Goal: Entertainment & Leisure: Consume media (video, audio)

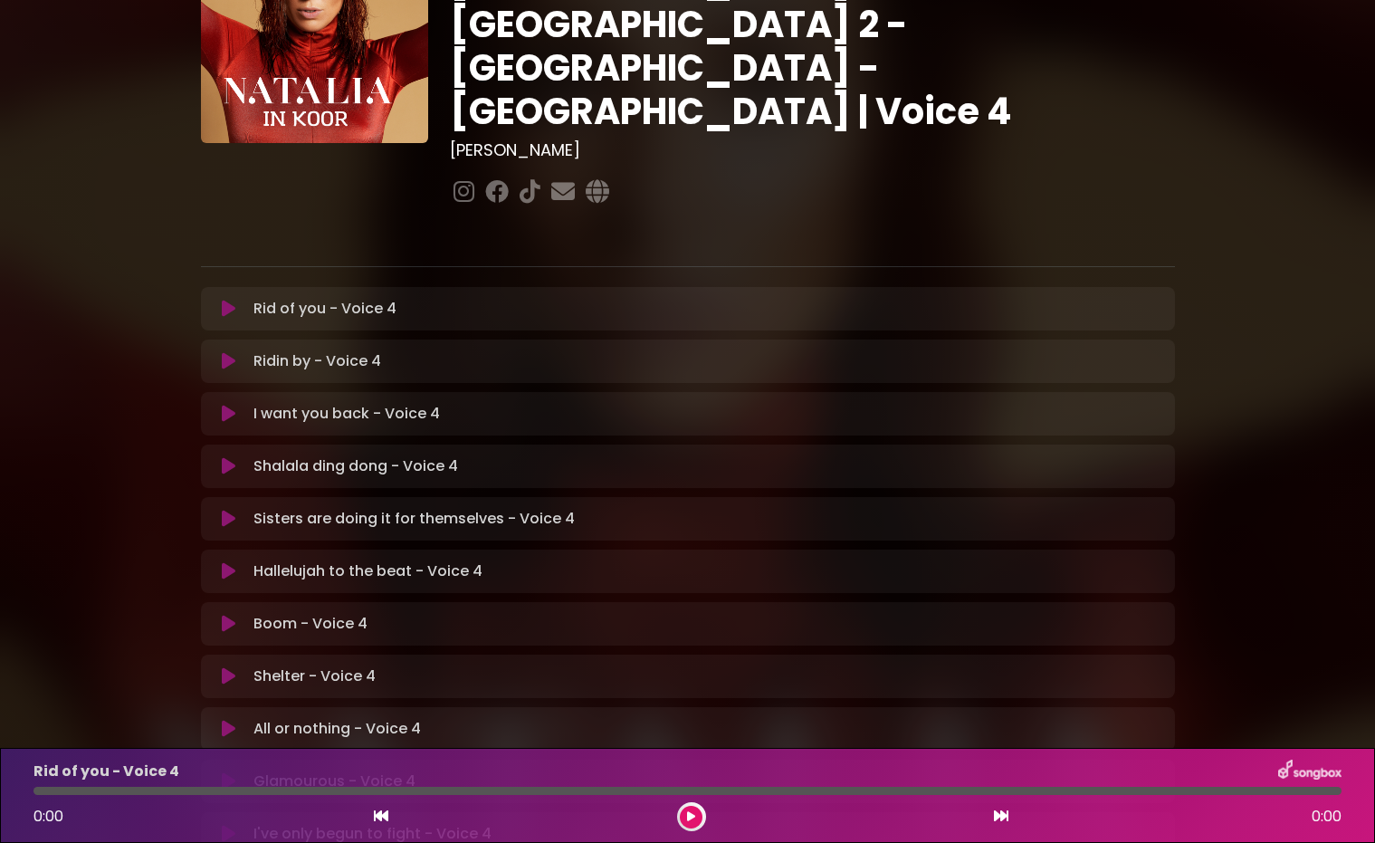
scroll to position [172, 0]
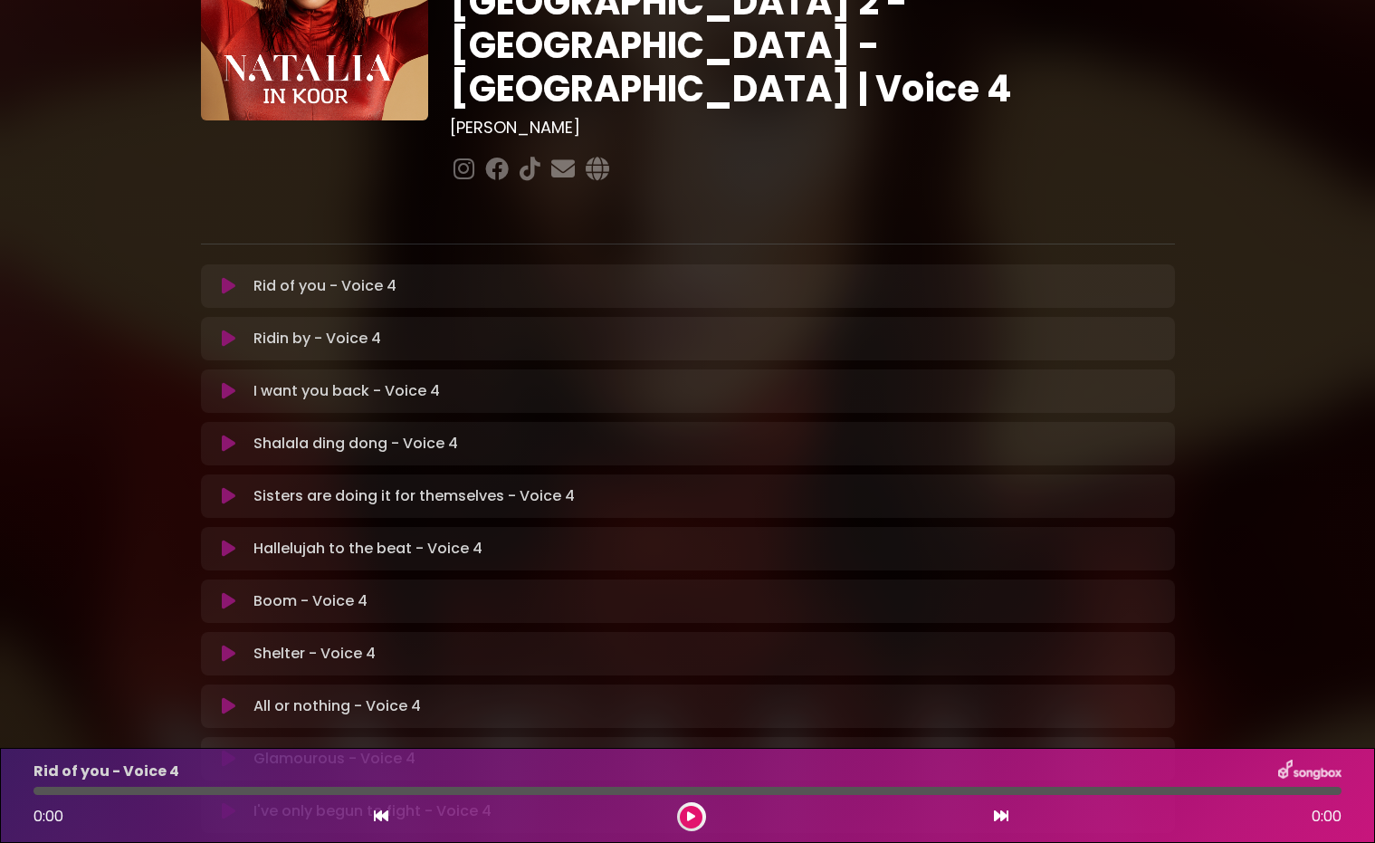
click at [232, 382] on icon at bounding box center [229, 391] width 14 height 18
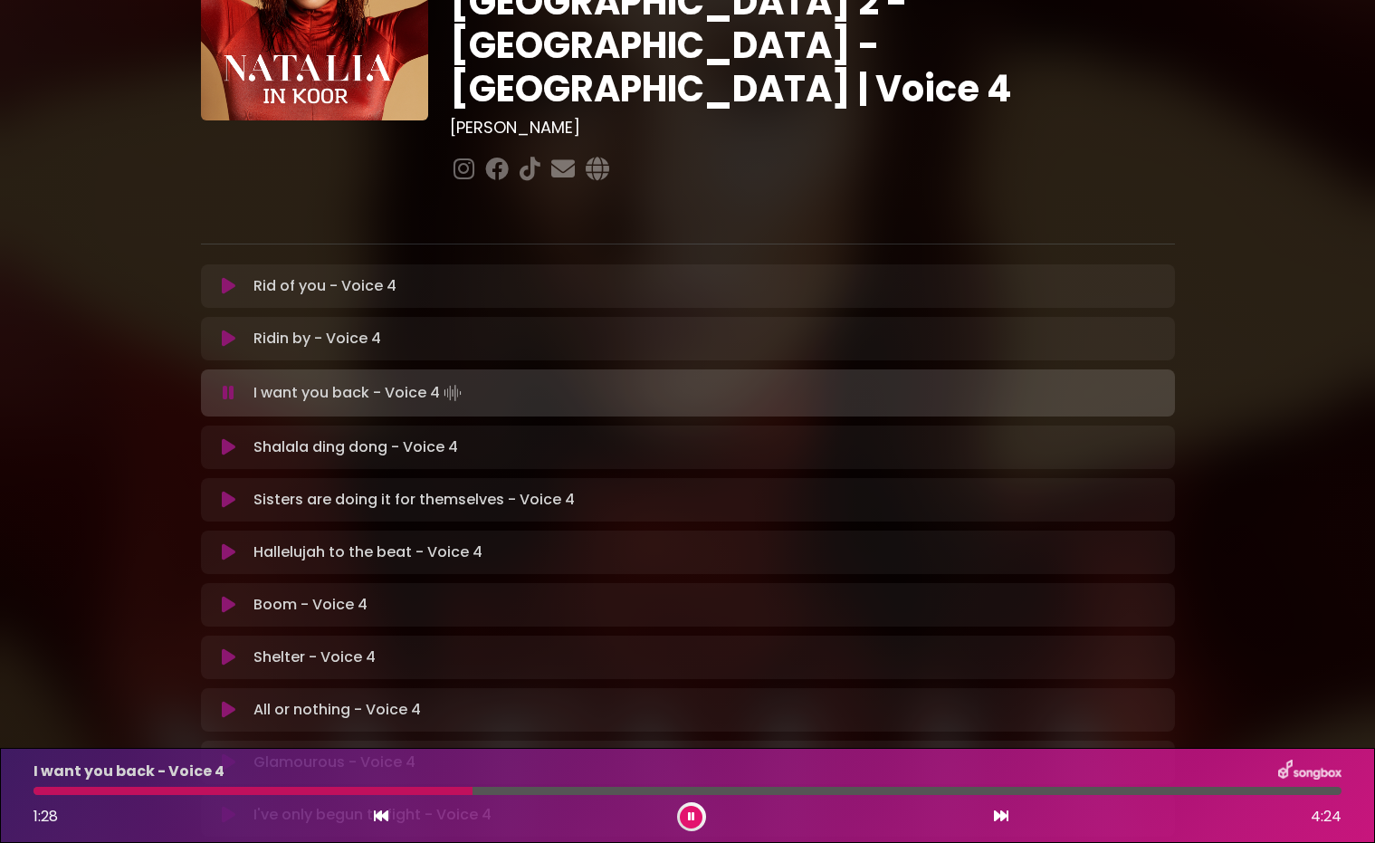
click at [334, 792] on div at bounding box center [253, 791] width 439 height 8
click at [311, 791] on div at bounding box center [188, 791] width 308 height 8
click at [319, 793] on div at bounding box center [252, 791] width 436 height 8
click at [431, 792] on div at bounding box center [296, 791] width 525 height 8
click at [522, 792] on div at bounding box center [345, 791] width 622 height 8
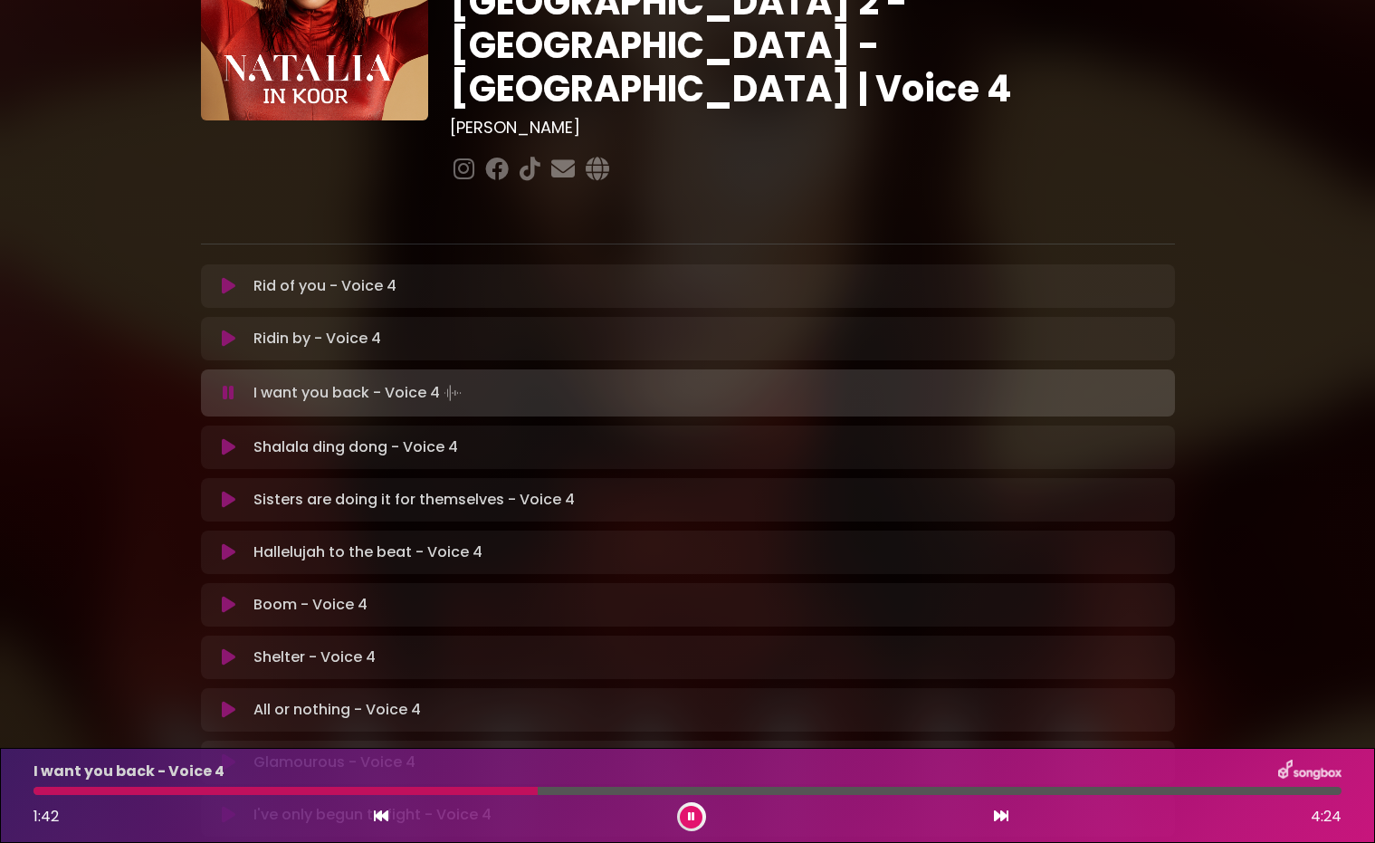
click at [519, 792] on div at bounding box center [286, 791] width 504 height 8
click at [517, 796] on div "I want you back - Voice 4 1:42 4:24" at bounding box center [688, 796] width 1330 height 72
click at [516, 790] on div at bounding box center [290, 791] width 513 height 8
click at [355, 793] on div at bounding box center [501, 791] width 935 height 8
click at [334, 790] on div at bounding box center [197, 791] width 327 height 8
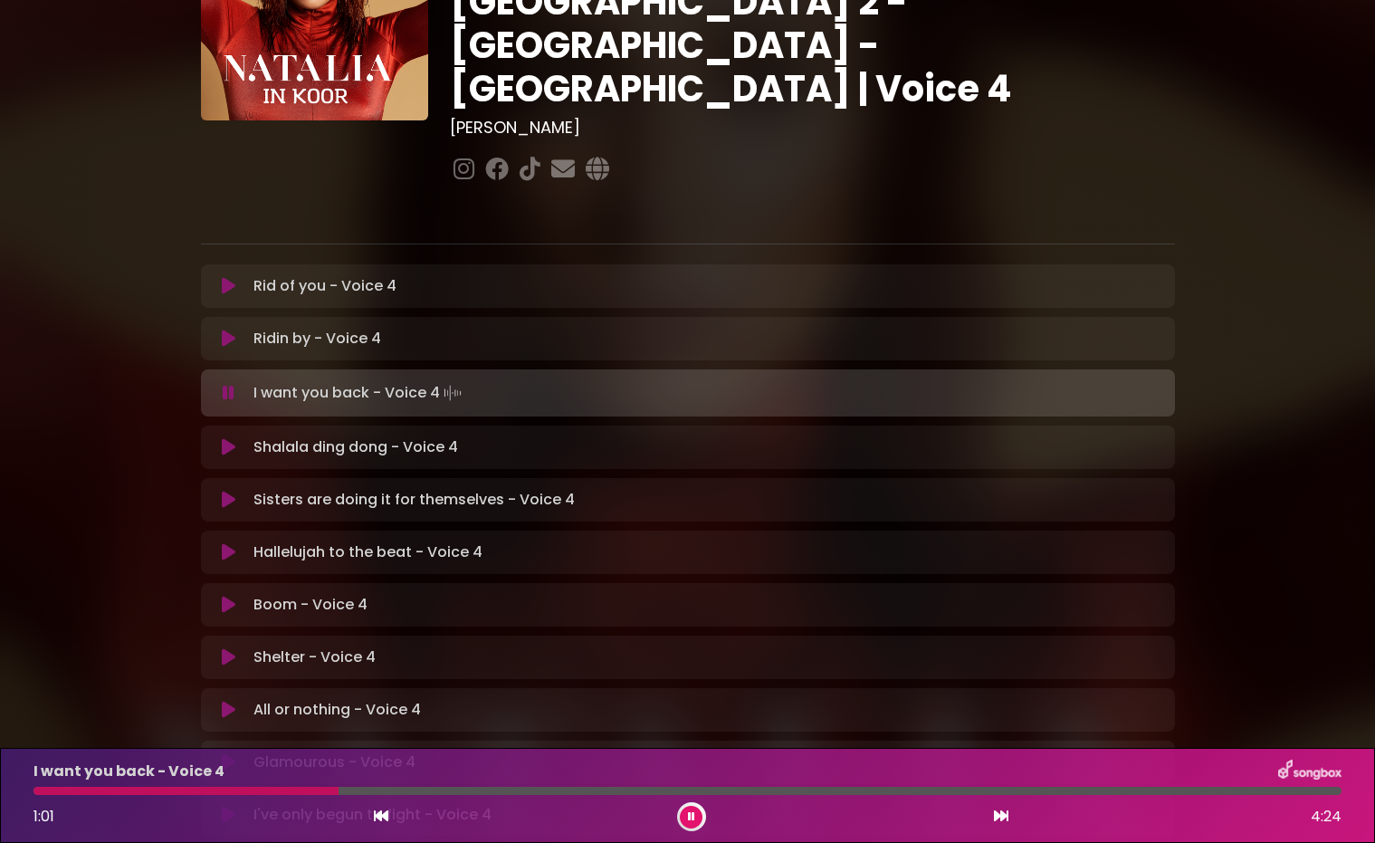
click at [314, 790] on div at bounding box center [688, 791] width 1308 height 8
click at [268, 789] on div at bounding box center [177, 791] width 286 height 8
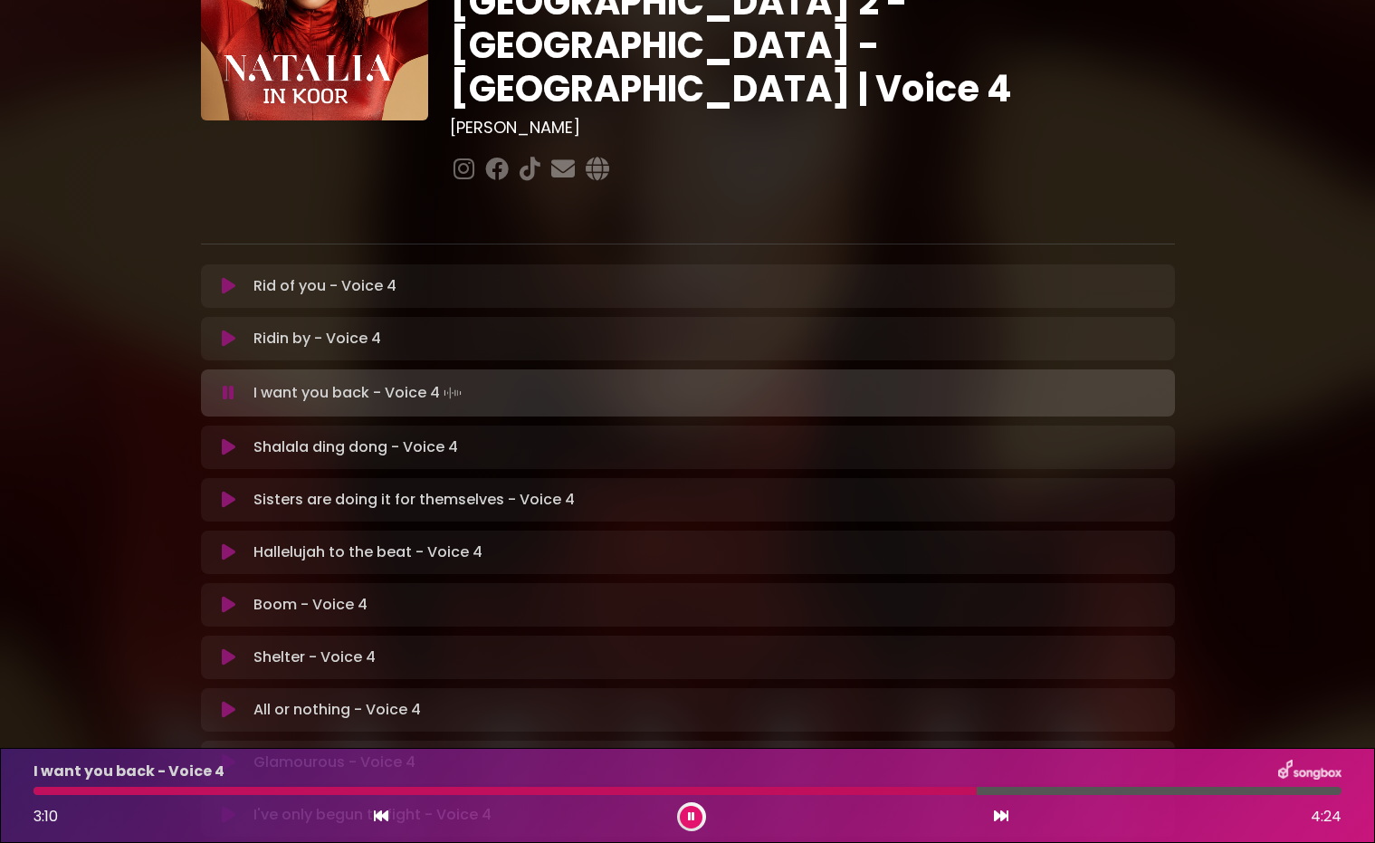
click at [822, 793] on div at bounding box center [506, 791] width 944 height 8
click at [673, 791] on div at bounding box center [438, 791] width 809 height 8
click at [774, 794] on div "I want you back - Voice 4 2:49 4:24" at bounding box center [688, 796] width 1330 height 72
click at [773, 793] on div at bounding box center [453, 791] width 838 height 8
click at [771, 792] on div at bounding box center [482, 791] width 897 height 8
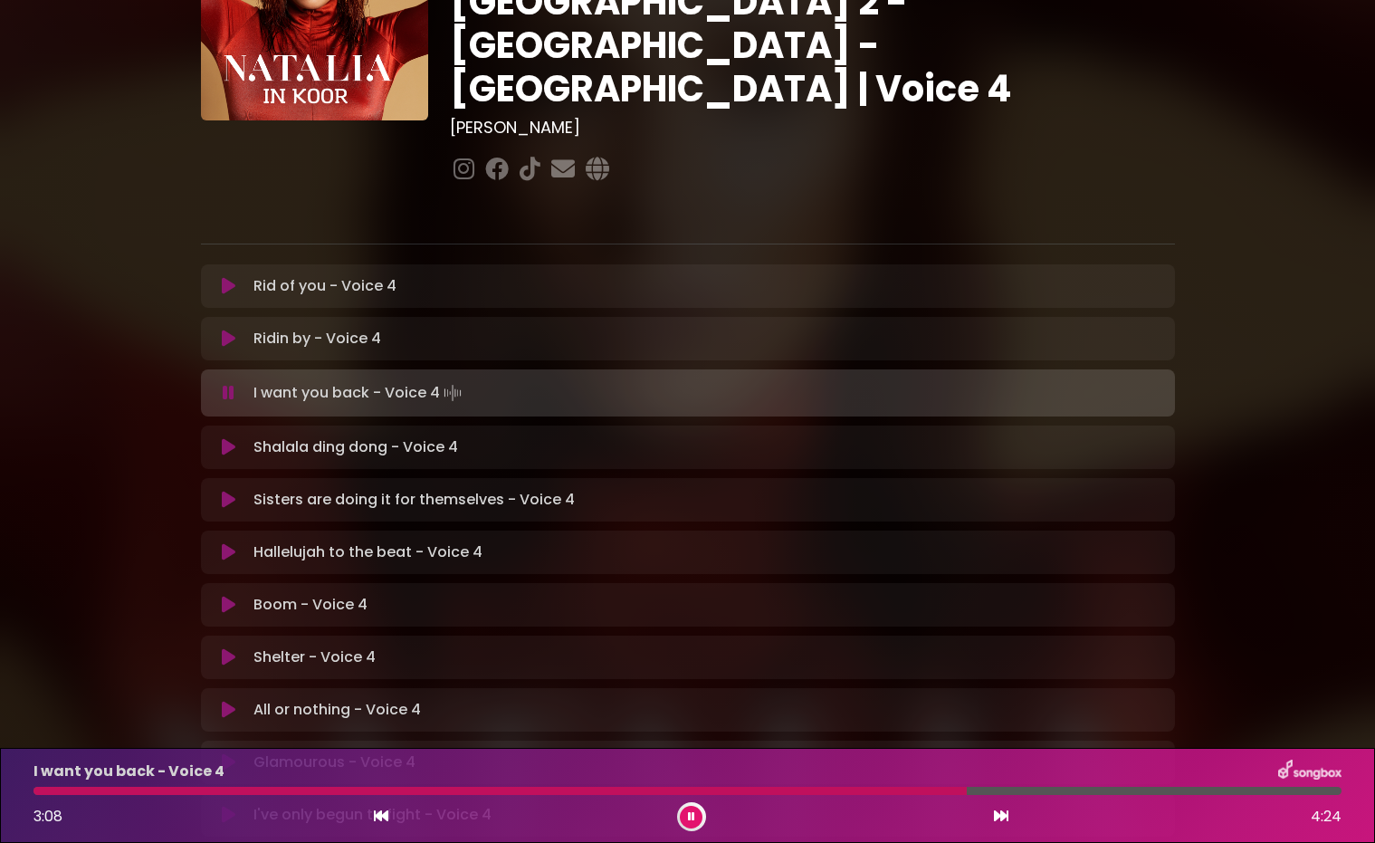
click at [743, 792] on div at bounding box center [501, 791] width 934 height 8
click at [830, 790] on div at bounding box center [506, 791] width 945 height 8
click at [829, 791] on div at bounding box center [466, 791] width 865 height 8
click at [1103, 791] on div at bounding box center [688, 791] width 1308 height 8
click at [1099, 790] on div at bounding box center [589, 791] width 1111 height 8
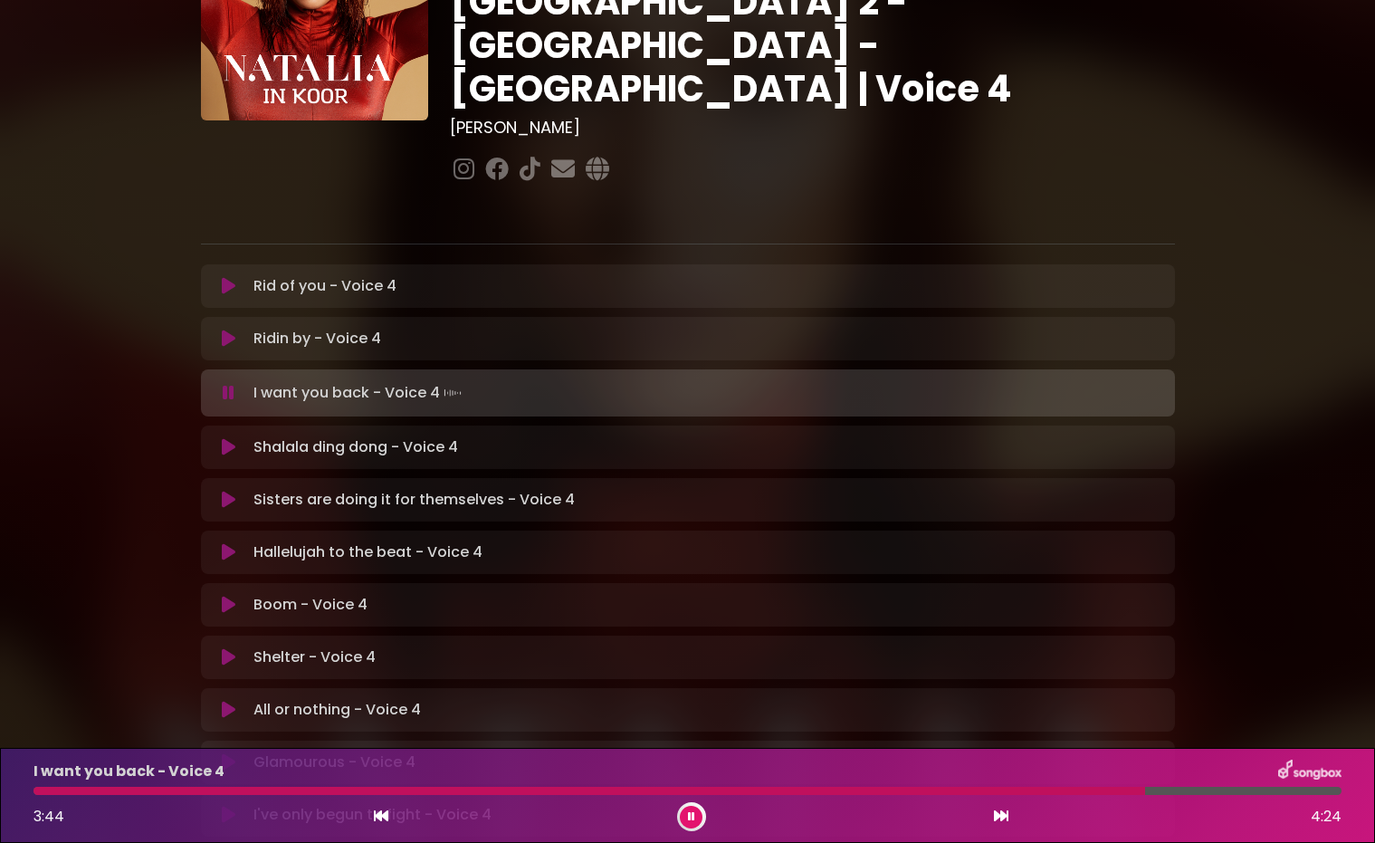
click at [1099, 791] on div at bounding box center [590, 791] width 1112 height 8
click at [692, 819] on icon at bounding box center [691, 816] width 7 height 11
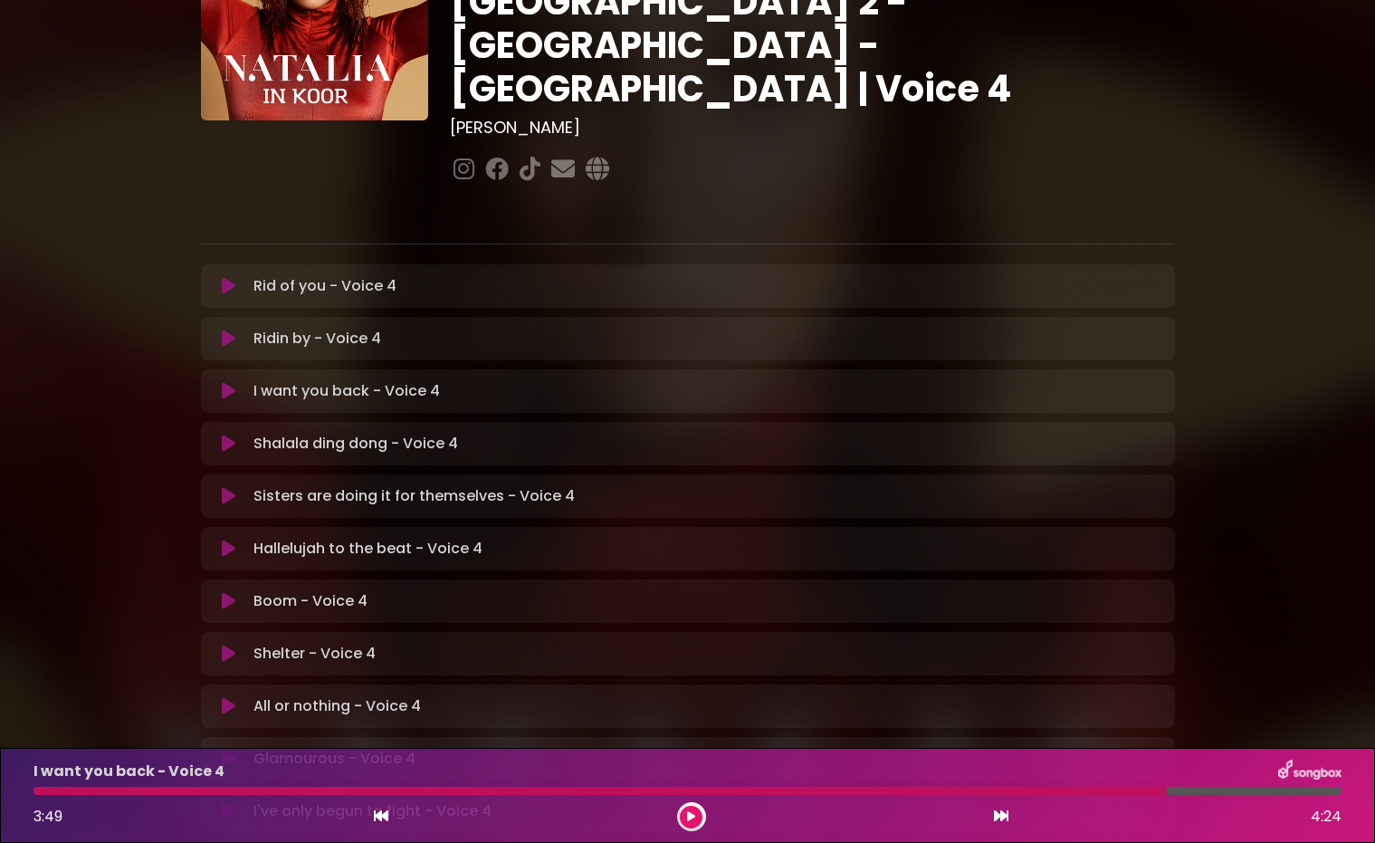
click at [229, 540] on icon at bounding box center [229, 549] width 14 height 18
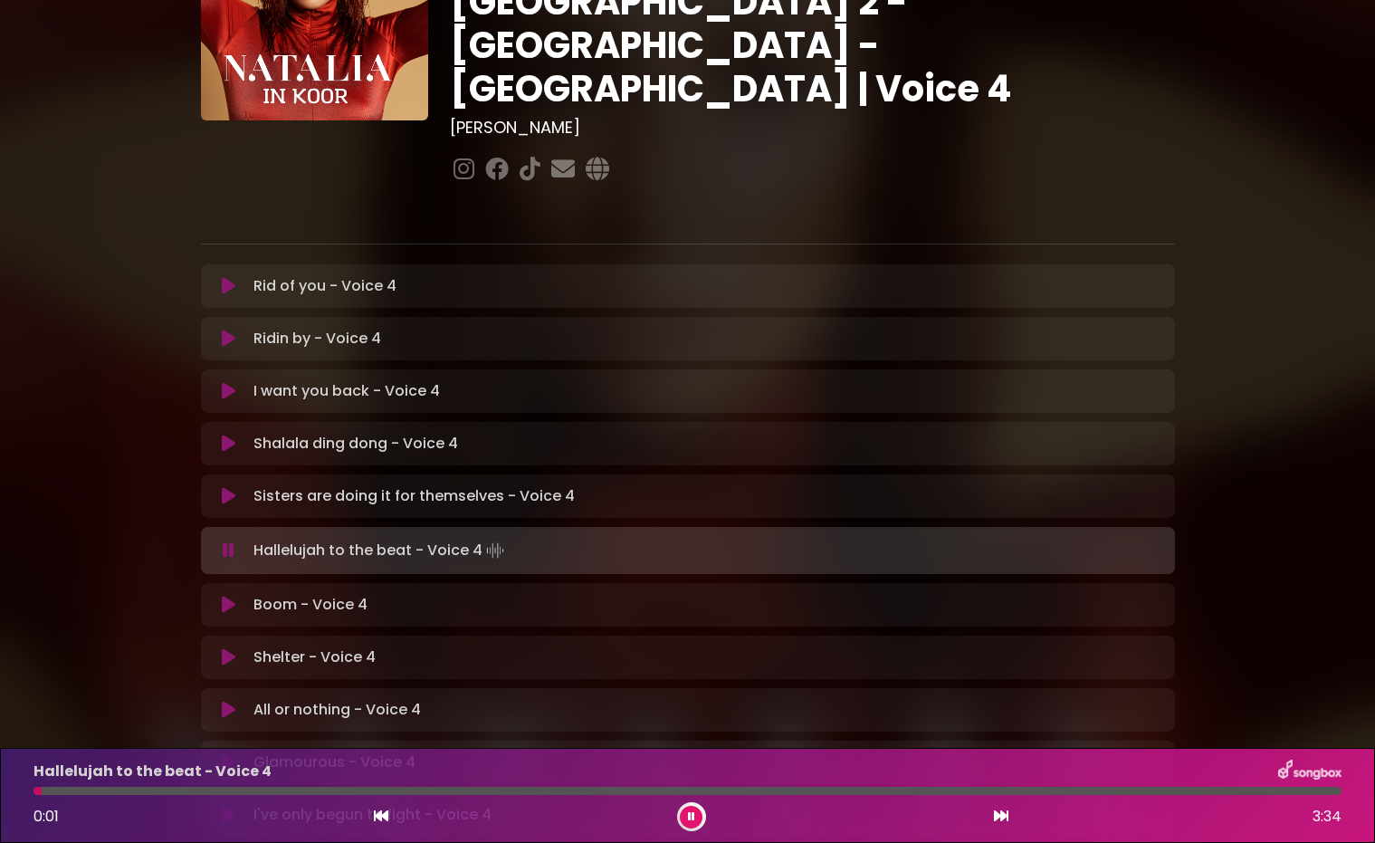
click at [361, 794] on div at bounding box center [688, 791] width 1308 height 8
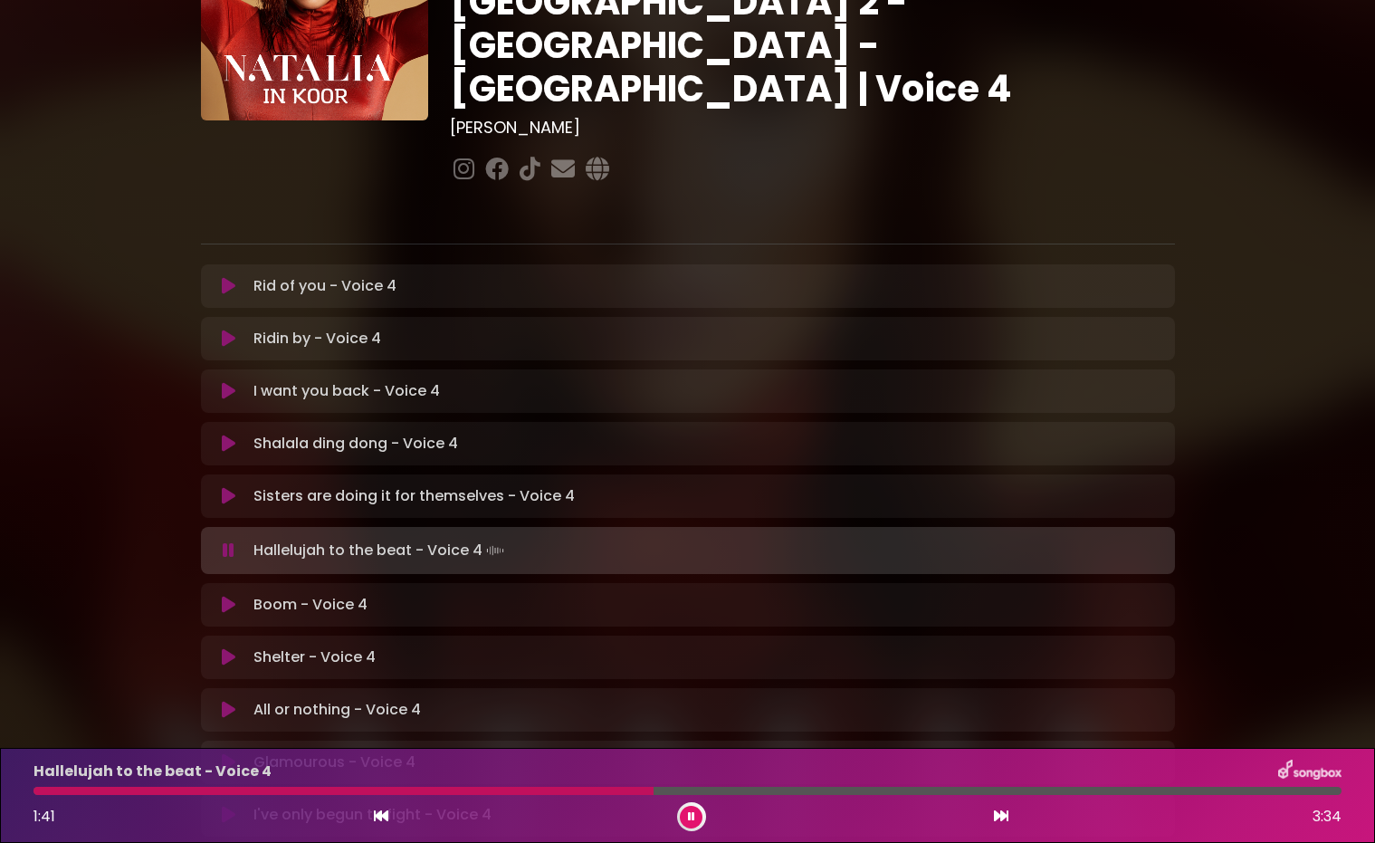
click at [564, 792] on div at bounding box center [344, 791] width 620 height 8
click at [571, 792] on div at bounding box center [688, 791] width 1308 height 8
click at [567, 790] on div at bounding box center [336, 791] width 604 height 8
click at [567, 790] on div at bounding box center [360, 791] width 653 height 8
click at [567, 790] on div at bounding box center [338, 791] width 609 height 8
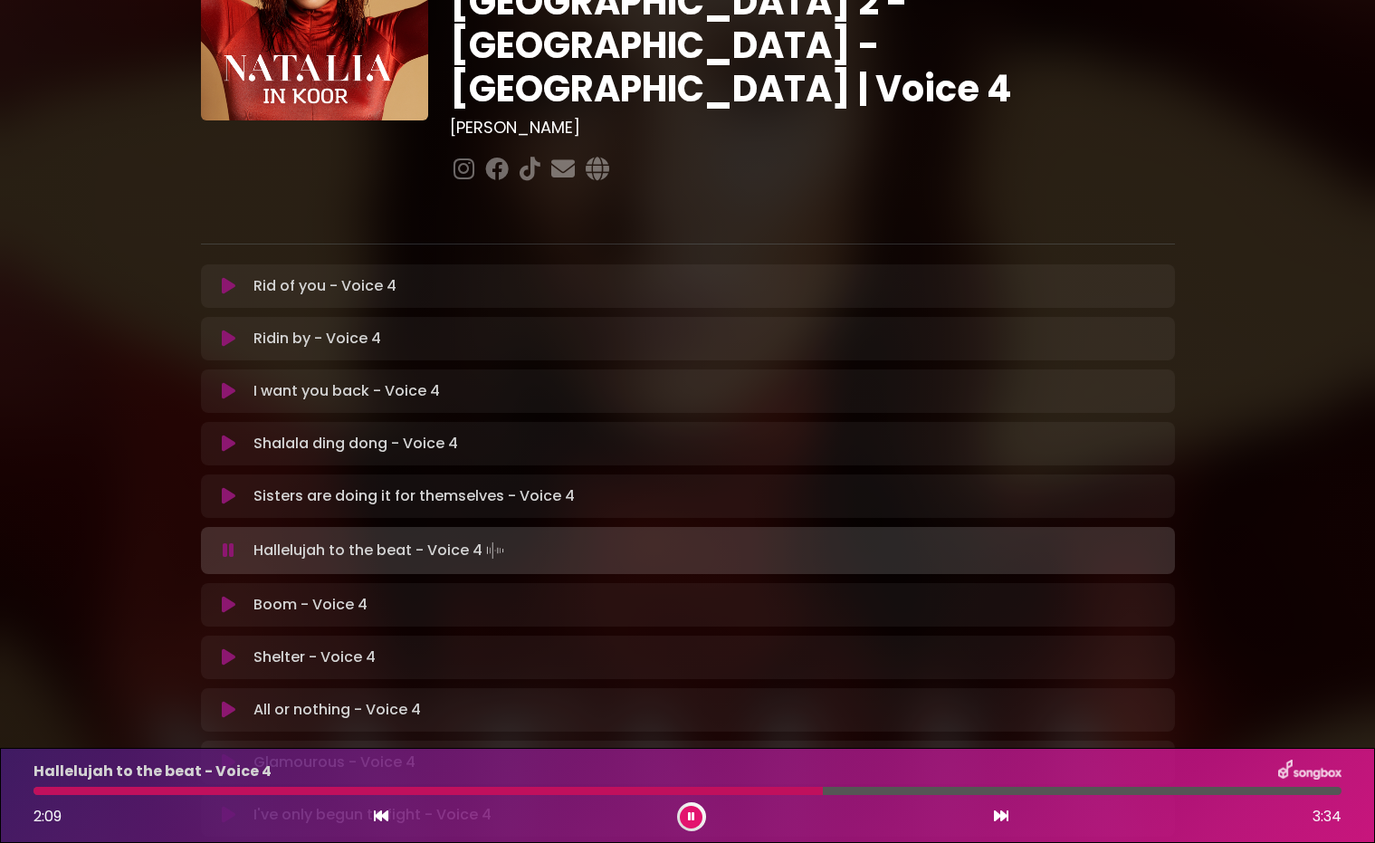
click at [849, 793] on div at bounding box center [688, 791] width 1308 height 8
click at [973, 791] on div at bounding box center [551, 791] width 1034 height 8
click at [920, 792] on div at bounding box center [516, 791] width 965 height 8
click at [691, 819] on icon at bounding box center [691, 816] width 7 height 11
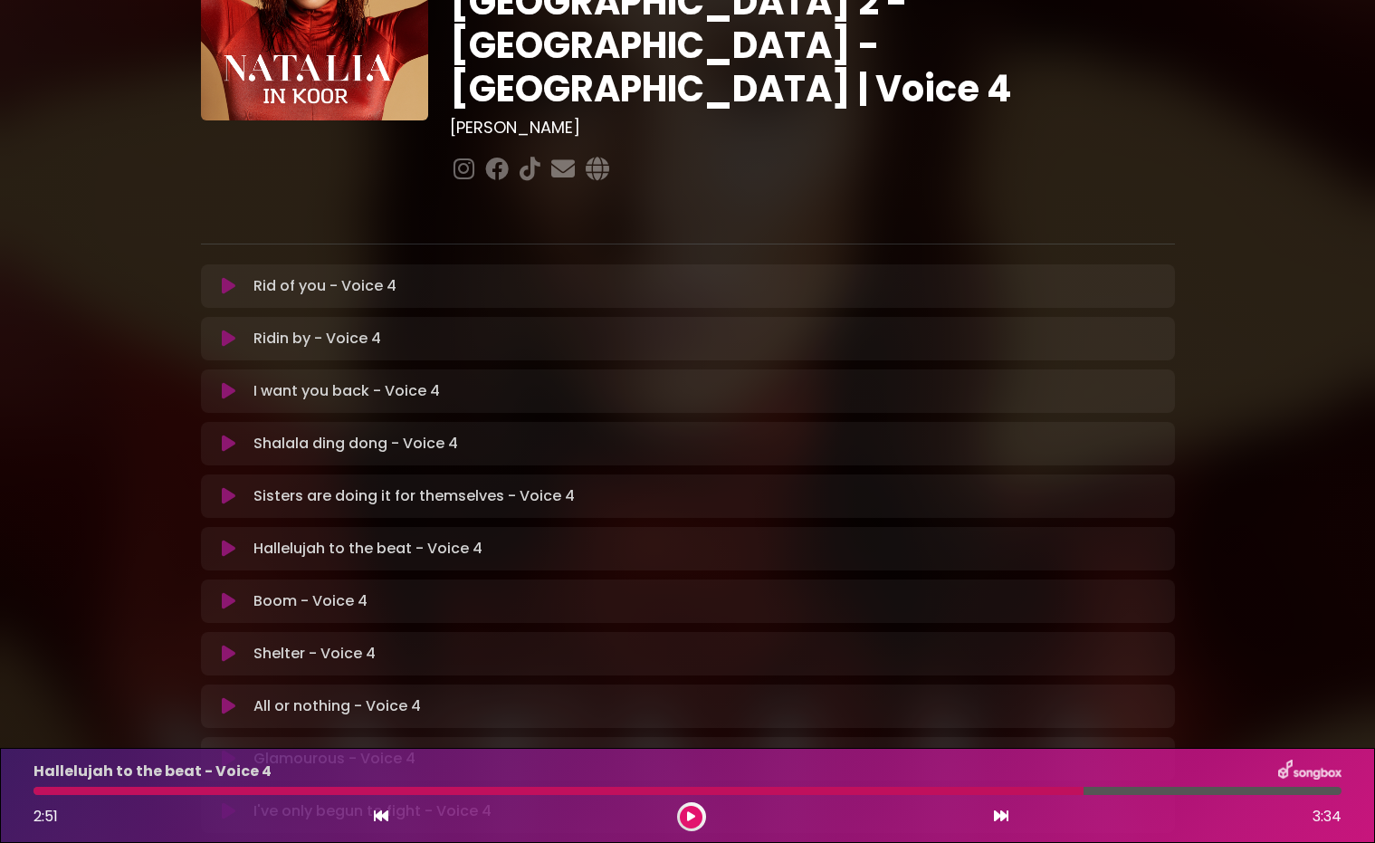
scroll to position [0, 0]
click at [233, 645] on icon at bounding box center [229, 654] width 14 height 18
click at [425, 794] on div at bounding box center [559, 791] width 1050 height 8
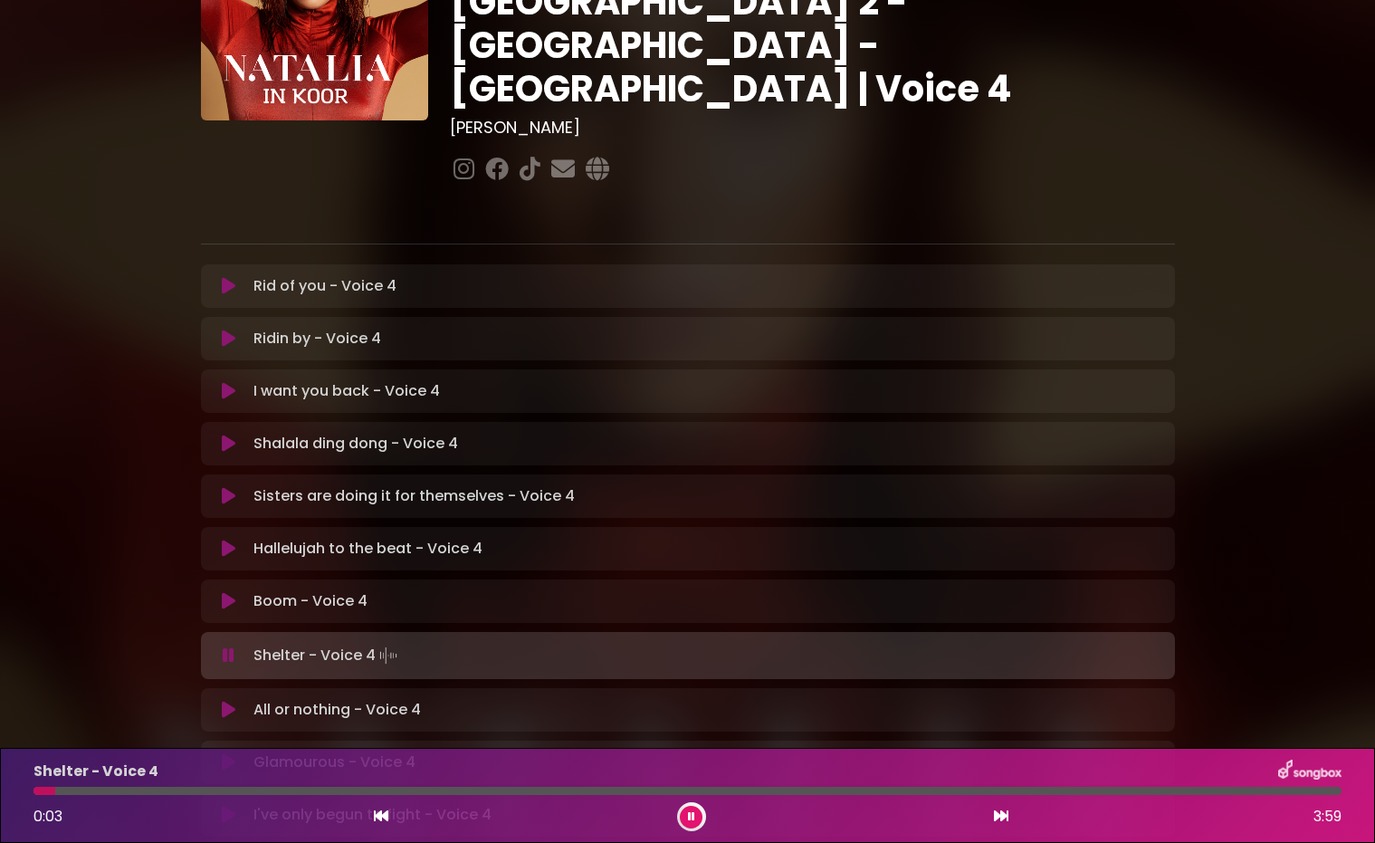
click at [359, 791] on div at bounding box center [688, 791] width 1308 height 8
click at [494, 791] on div at bounding box center [688, 791] width 1308 height 8
click at [492, 791] on div at bounding box center [306, 791] width 544 height 8
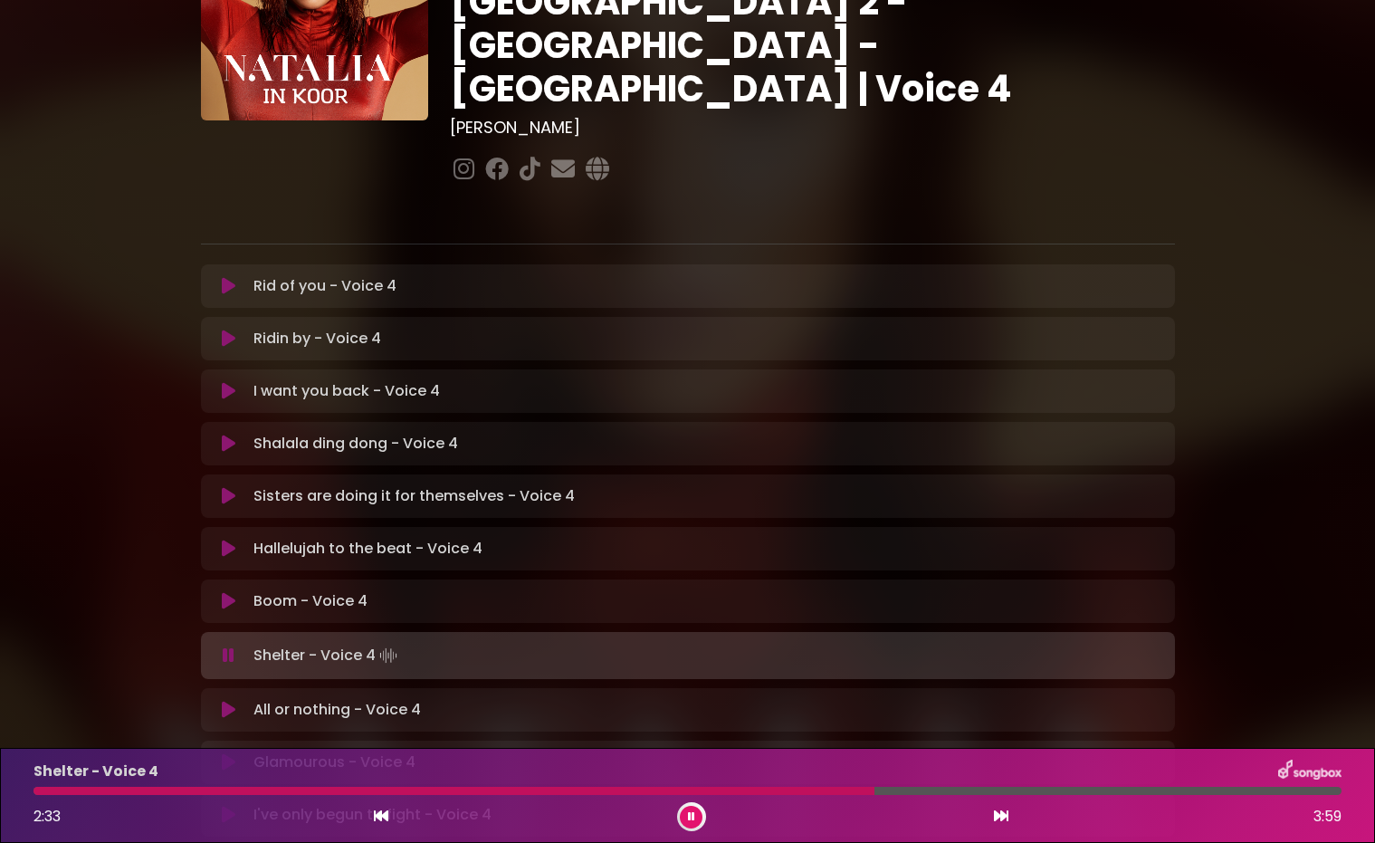
click at [1065, 790] on div at bounding box center [688, 791] width 1308 height 8
click at [694, 809] on button at bounding box center [691, 817] width 23 height 23
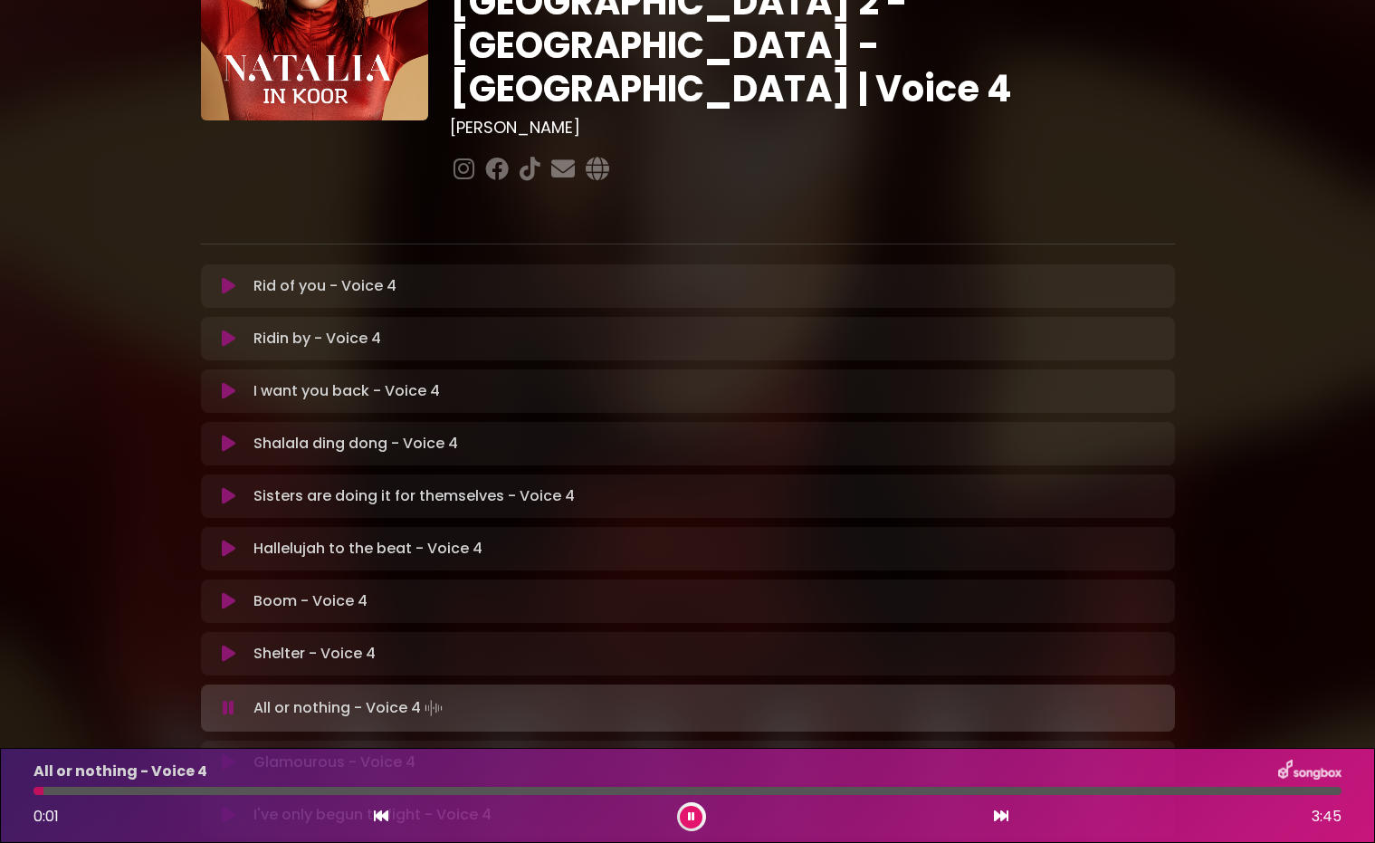
click at [691, 819] on icon at bounding box center [691, 816] width 7 height 11
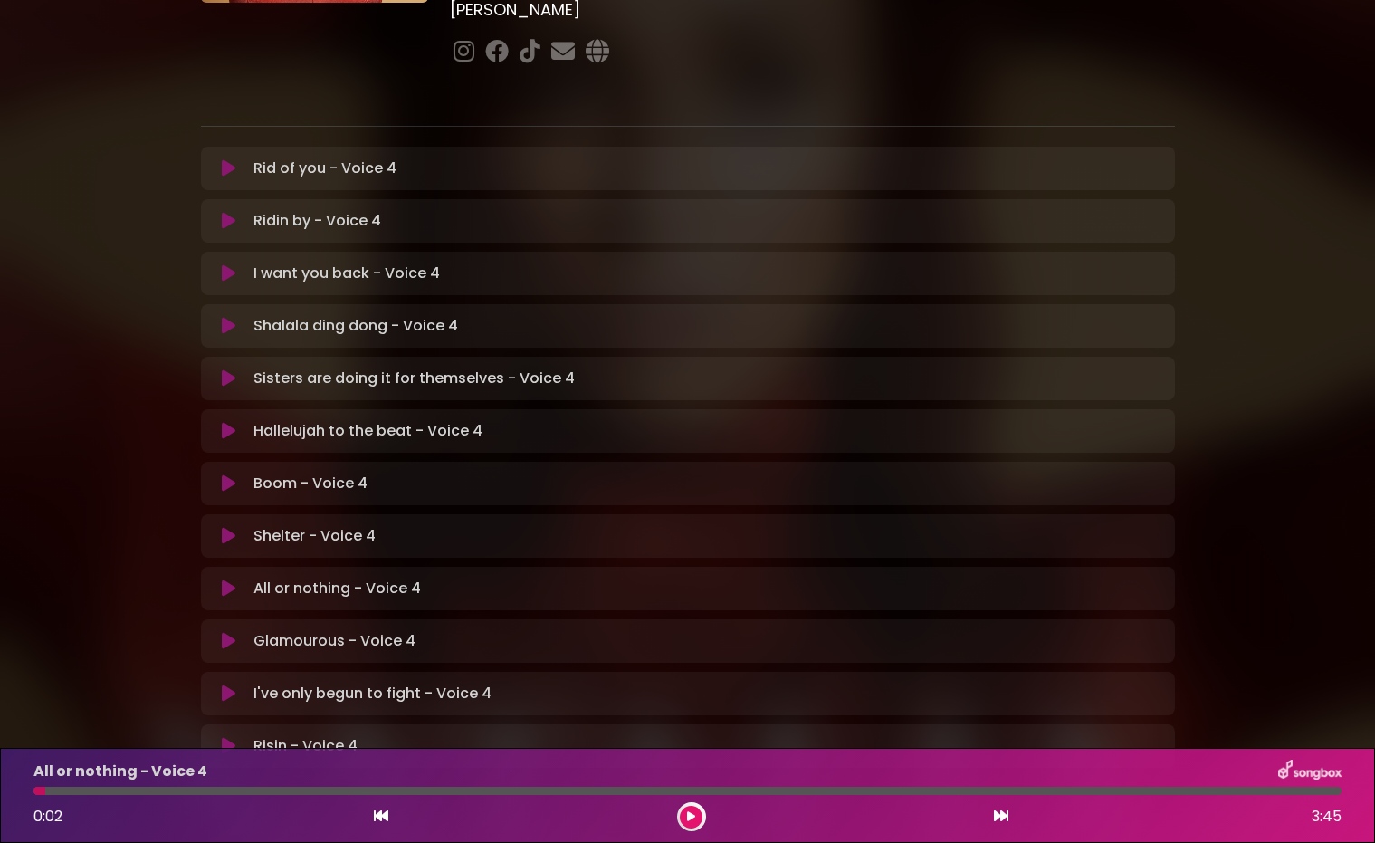
scroll to position [292, 0]
click at [230, 683] on icon at bounding box center [229, 692] width 14 height 18
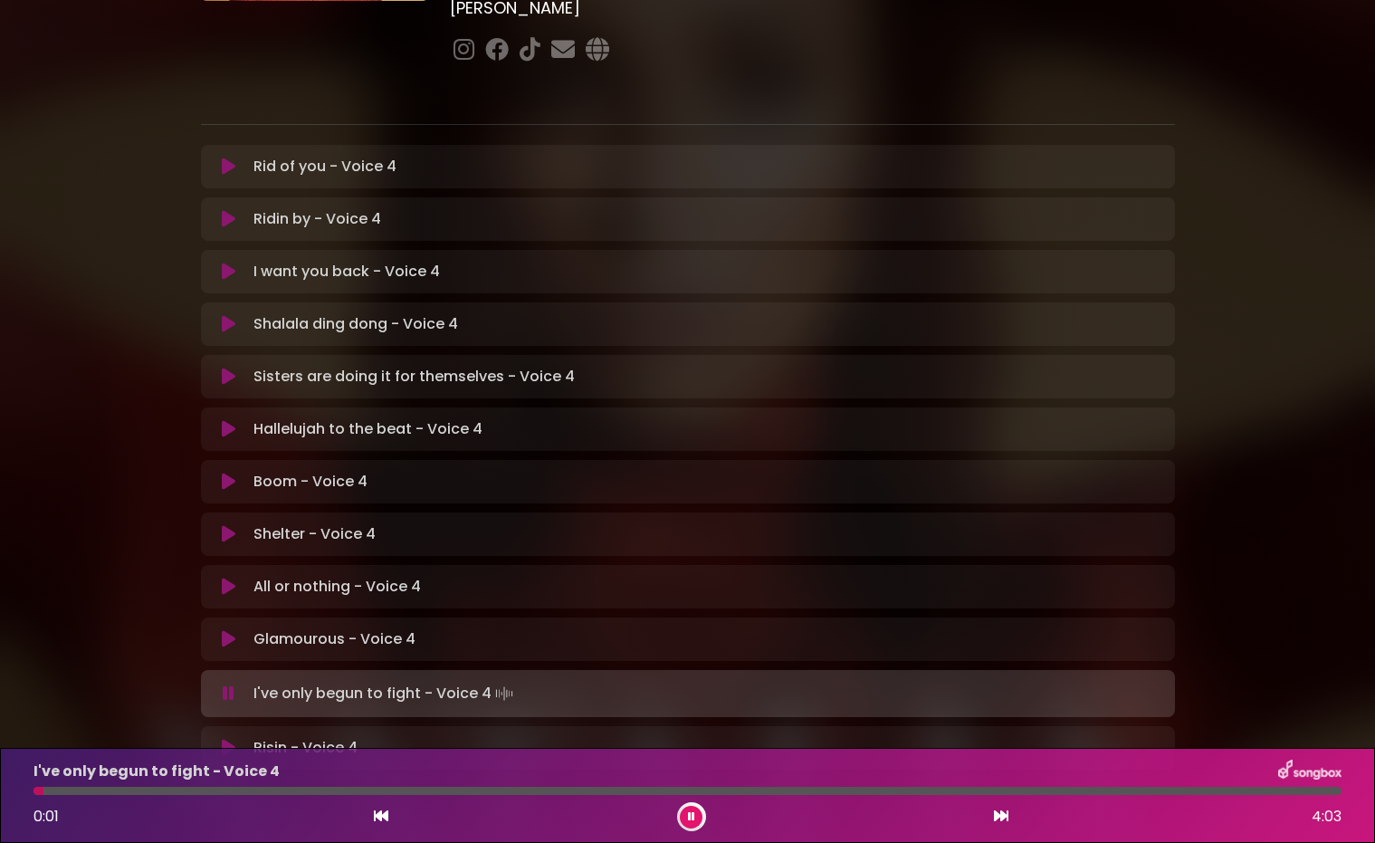
scroll to position [0, 0]
click at [743, 792] on div at bounding box center [688, 791] width 1308 height 8
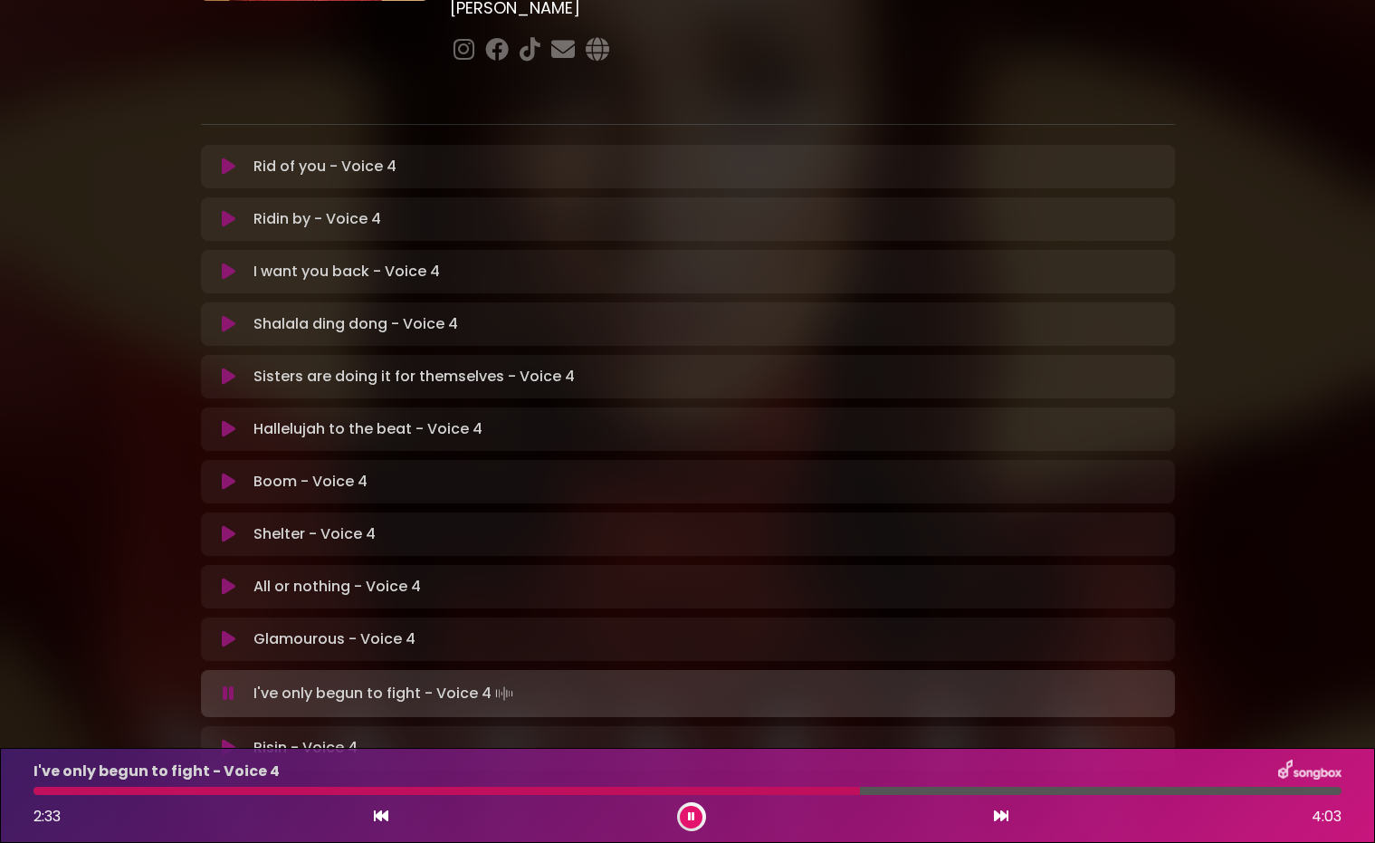
click at [975, 791] on div at bounding box center [688, 791] width 1308 height 8
click at [693, 816] on icon at bounding box center [691, 816] width 8 height 11
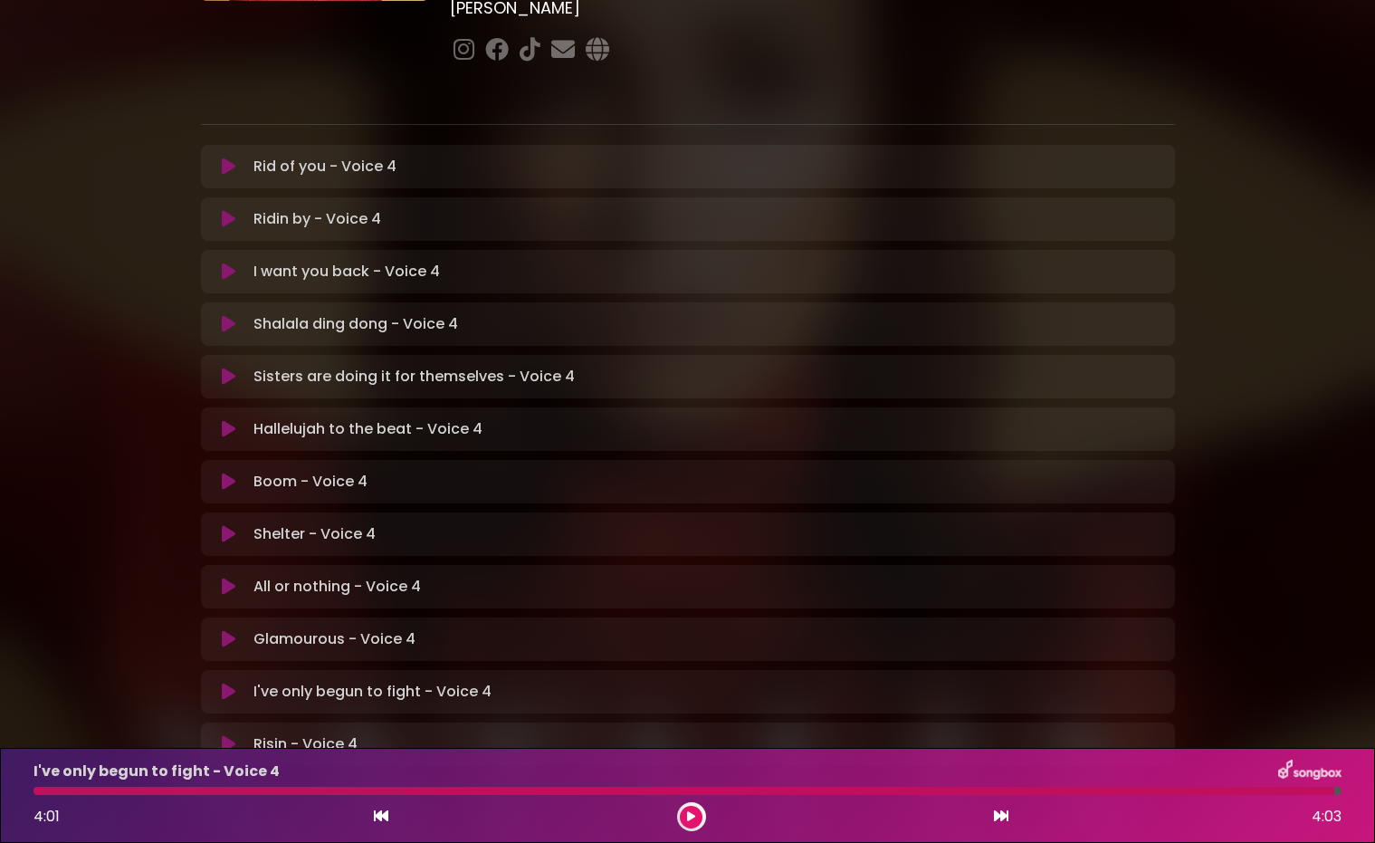
click at [227, 735] on icon at bounding box center [229, 744] width 14 height 18
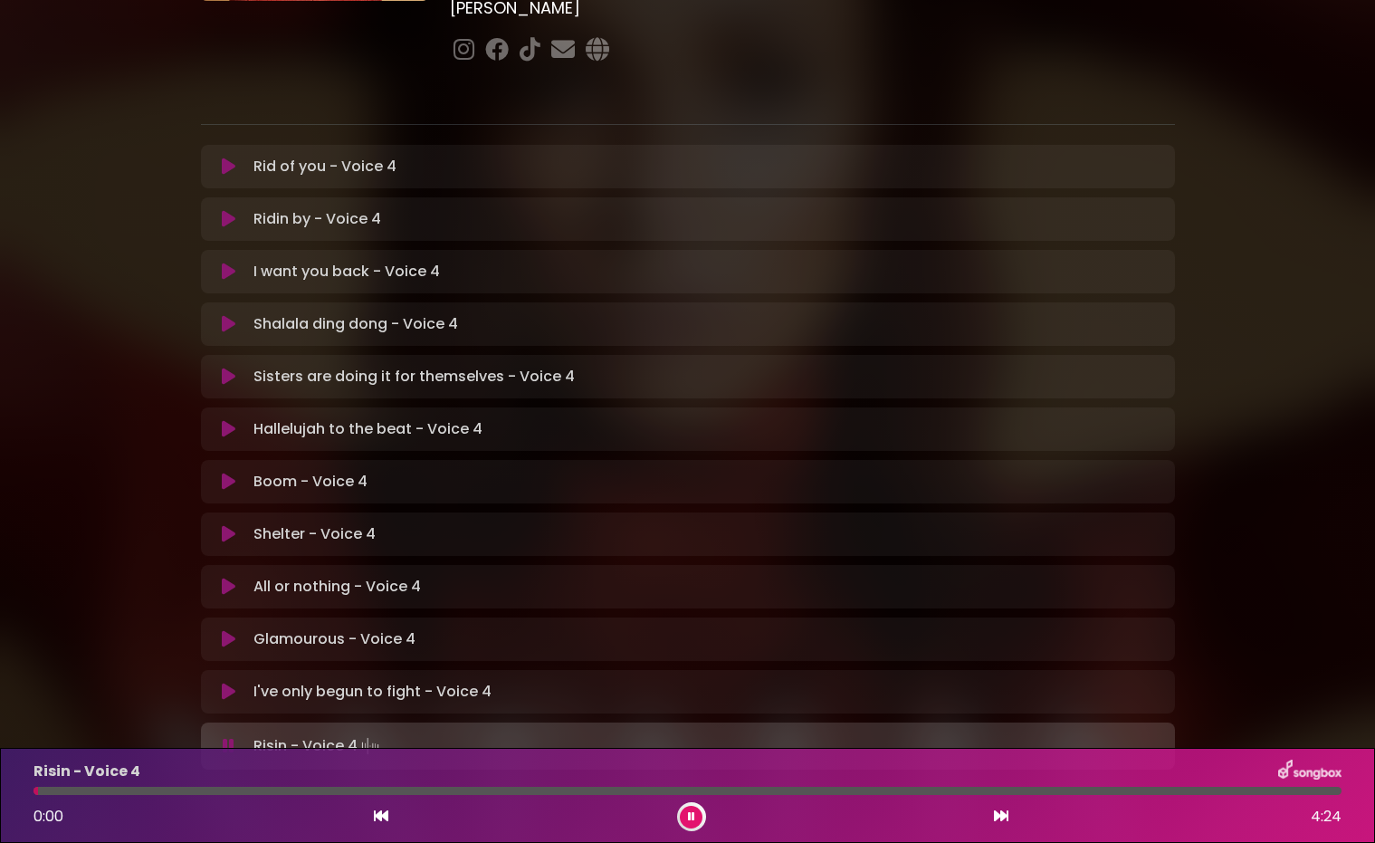
scroll to position [0, 0]
click at [355, 791] on div at bounding box center [688, 791] width 1308 height 8
click at [450, 793] on div at bounding box center [688, 791] width 1308 height 8
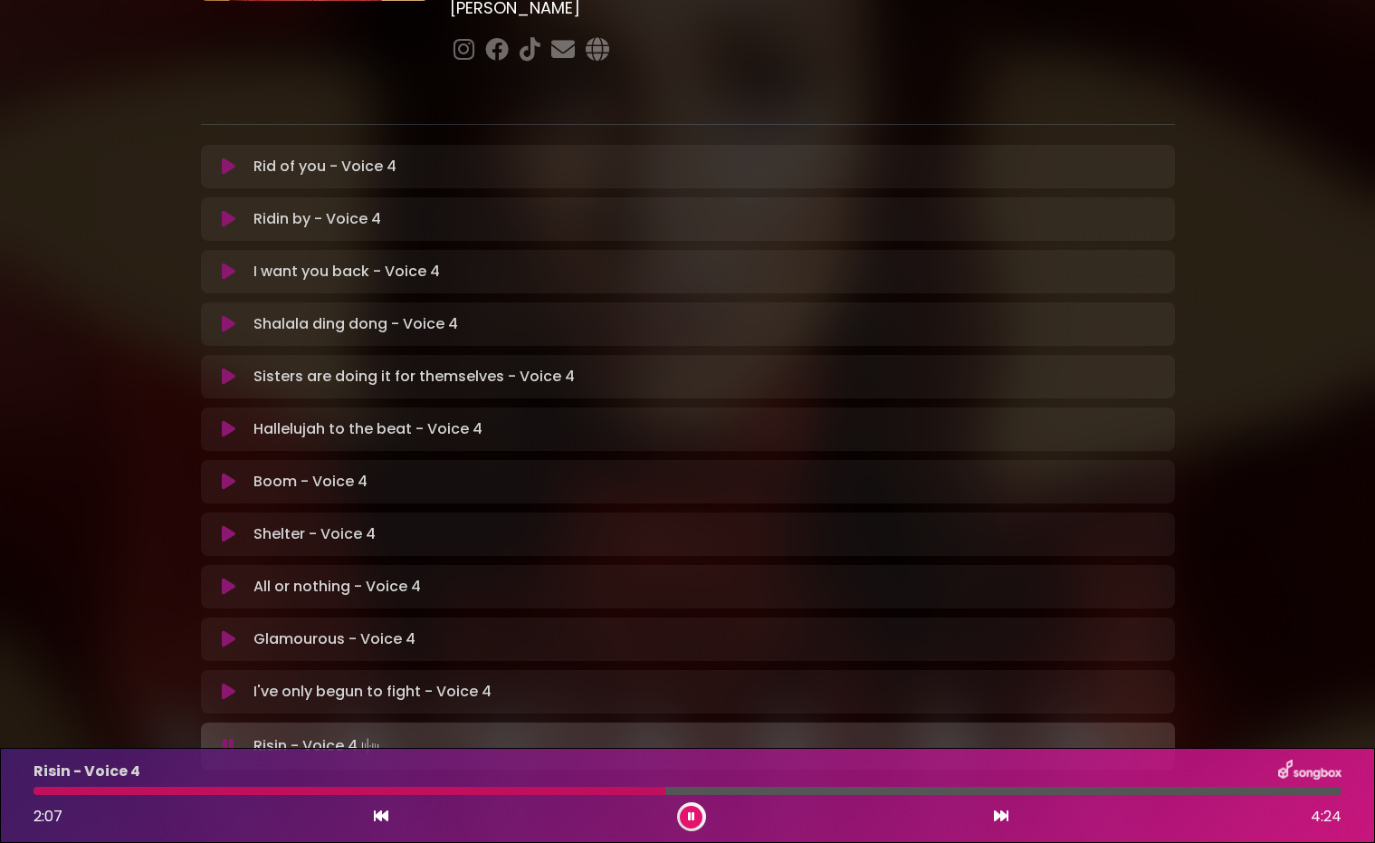
click at [694, 817] on icon at bounding box center [691, 816] width 7 height 11
